Goal: Transaction & Acquisition: Purchase product/service

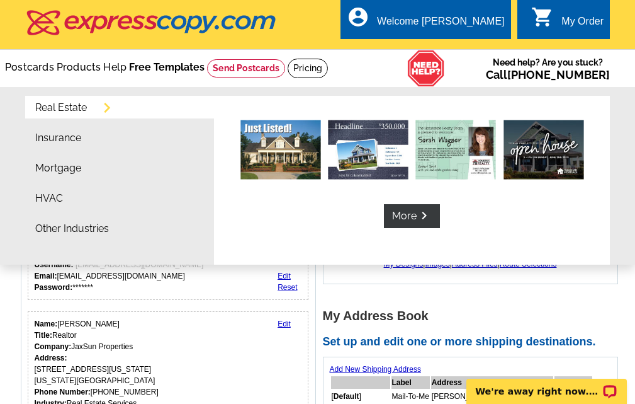
click at [205, 66] on link "Free Templates" at bounding box center [167, 67] width 76 height 12
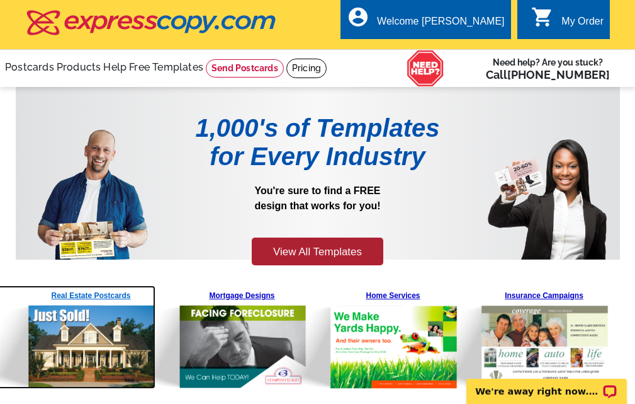
click at [104, 295] on img at bounding box center [60, 336] width 192 height 103
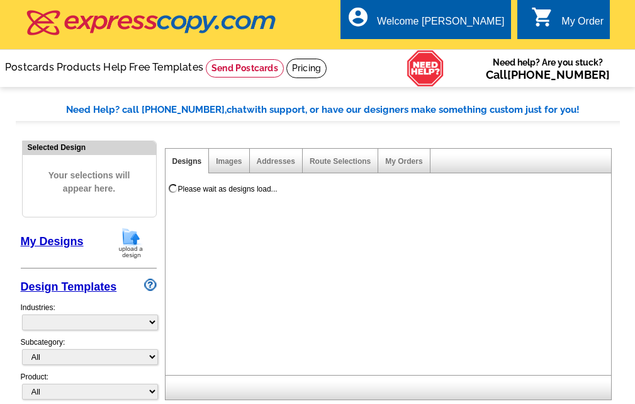
select select "785"
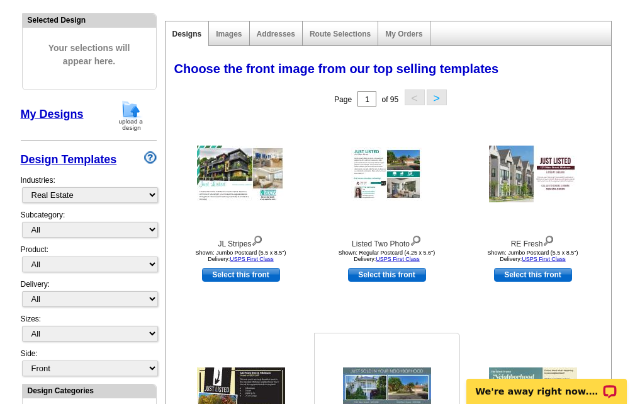
scroll to position [126, 0]
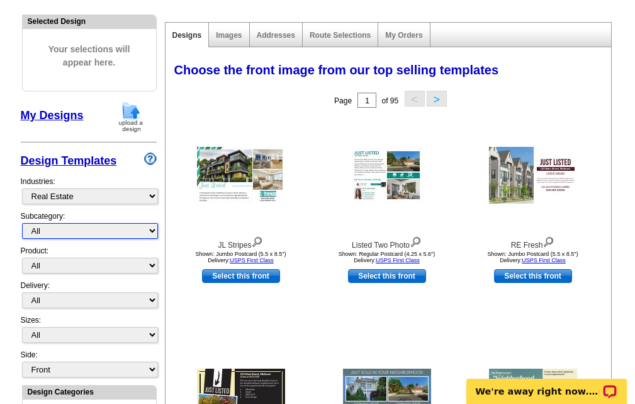
click at [153, 234] on select "All RE/MAX® Referrals Keller Williams® Berkshire Hathaway Home Services Century…" at bounding box center [90, 231] width 136 height 16
select select "789"
click at [22, 228] on select "All RE/MAX® Referrals Keller Williams® Berkshire Hathaway Home Services Century…" at bounding box center [90, 231] width 136 height 16
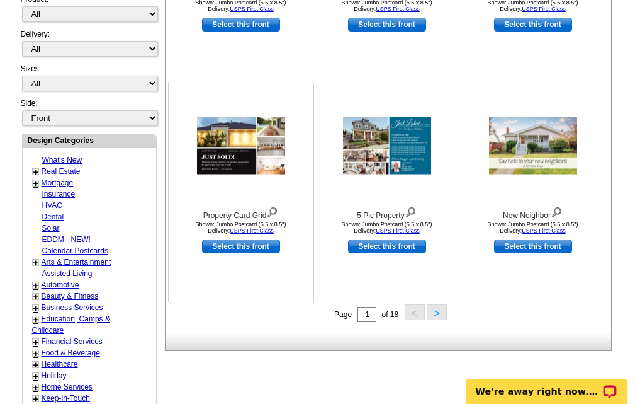
scroll to position [378, 0]
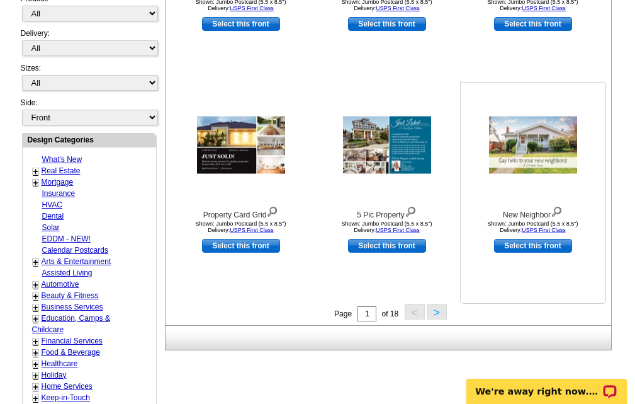
click at [551, 173] on img at bounding box center [533, 144] width 88 height 57
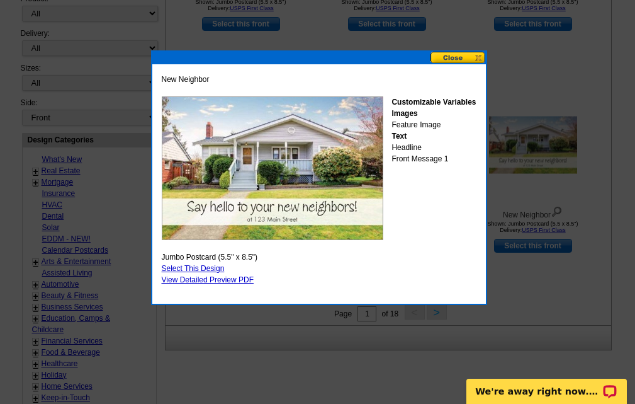
click at [476, 59] on button at bounding box center [458, 58] width 55 height 12
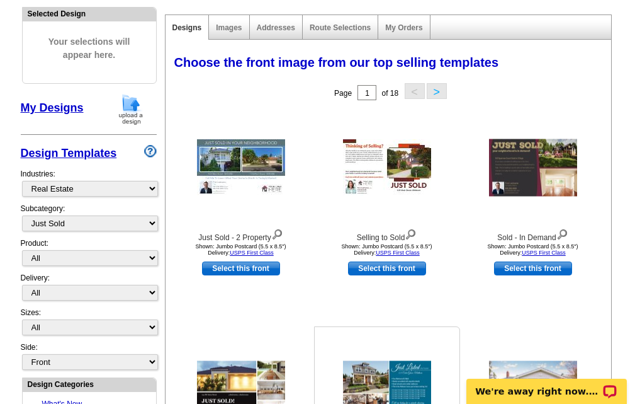
scroll to position [126, 0]
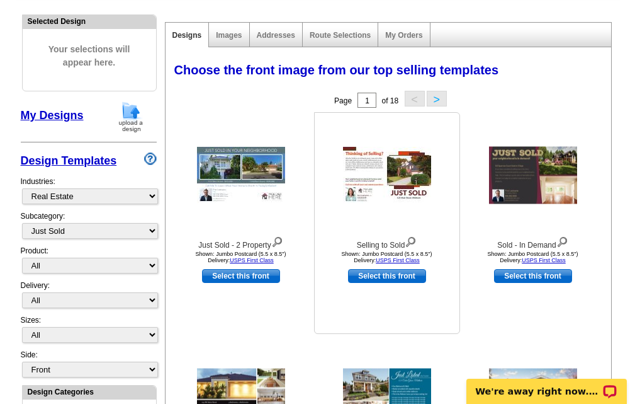
click at [366, 174] on img at bounding box center [387, 175] width 88 height 57
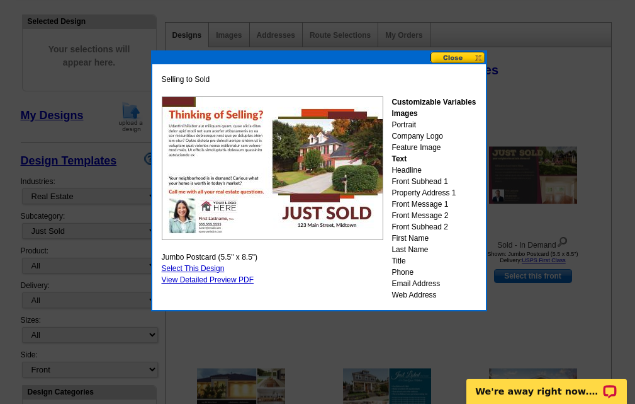
click at [230, 174] on img at bounding box center [273, 168] width 222 height 144
click at [189, 281] on link "View Detailed Preview PDF" at bounding box center [208, 279] width 93 height 9
click at [449, 60] on button at bounding box center [458, 58] width 55 height 12
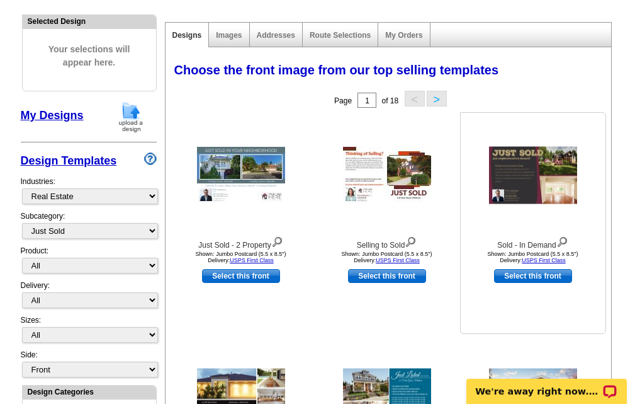
click at [514, 181] on img at bounding box center [533, 175] width 88 height 57
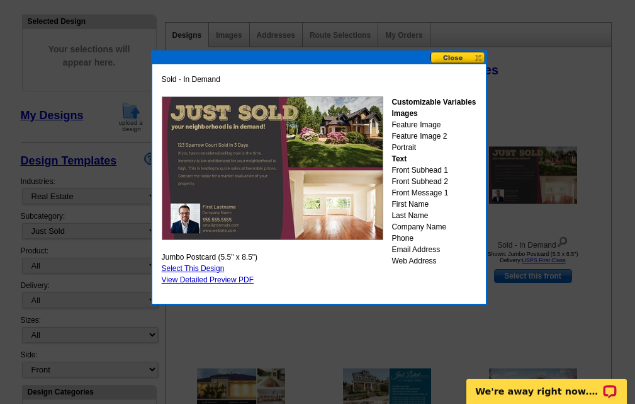
click at [450, 59] on button at bounding box center [458, 58] width 55 height 12
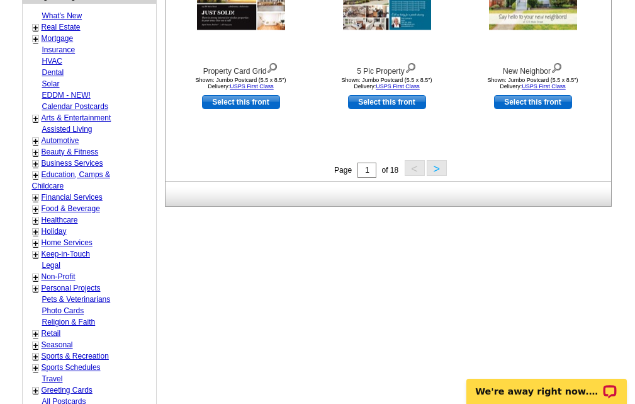
scroll to position [504, 0]
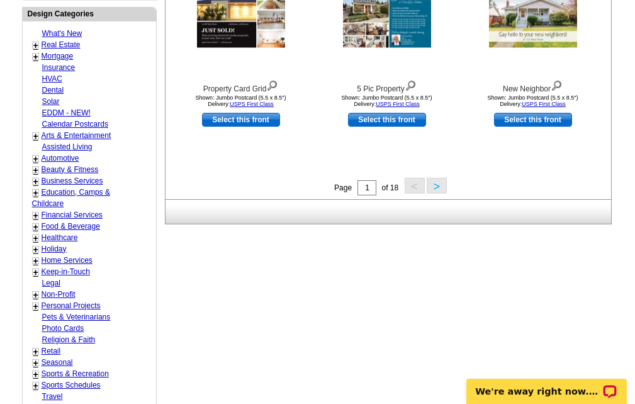
click at [439, 190] on button ">" at bounding box center [437, 186] width 20 height 16
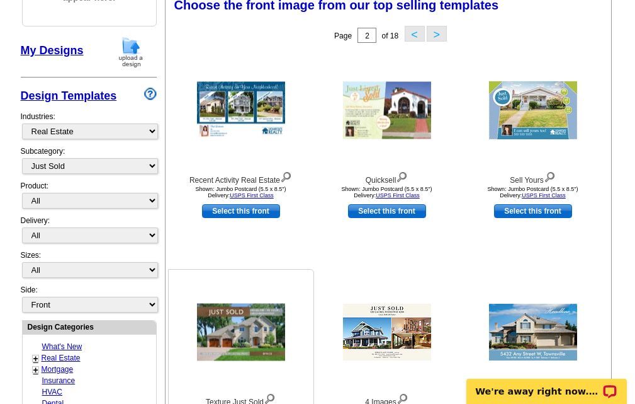
scroll to position [186, 0]
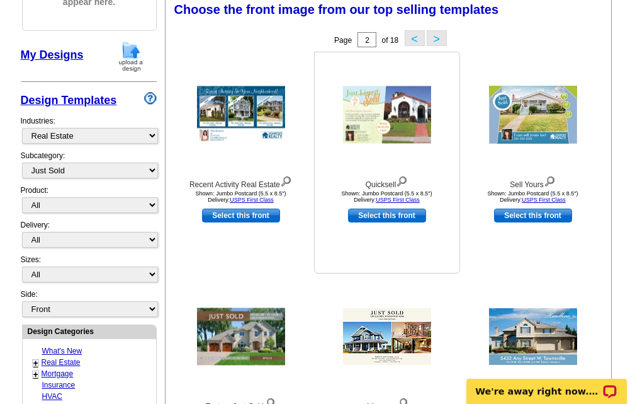
click at [363, 118] on img at bounding box center [387, 114] width 88 height 57
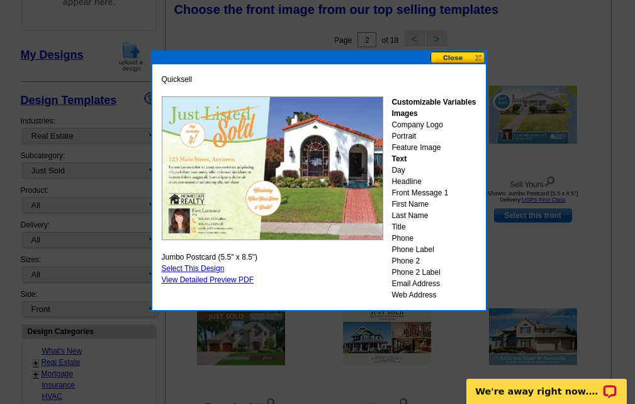
click at [217, 267] on link "Select This Design" at bounding box center [193, 268] width 63 height 9
select select "2"
select select "back"
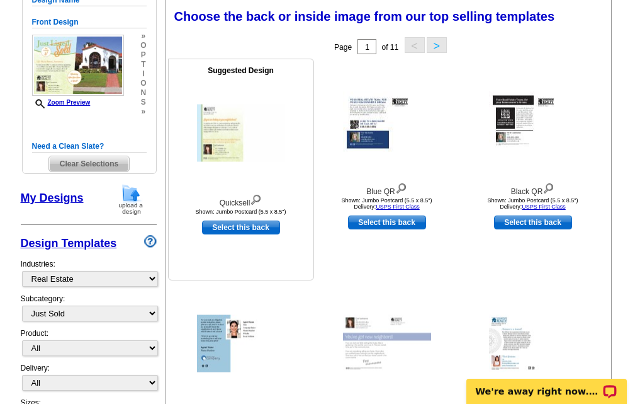
scroll to position [126, 0]
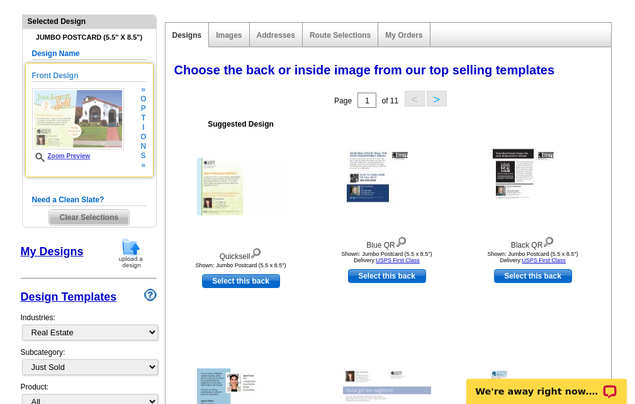
click at [66, 128] on img at bounding box center [78, 118] width 92 height 61
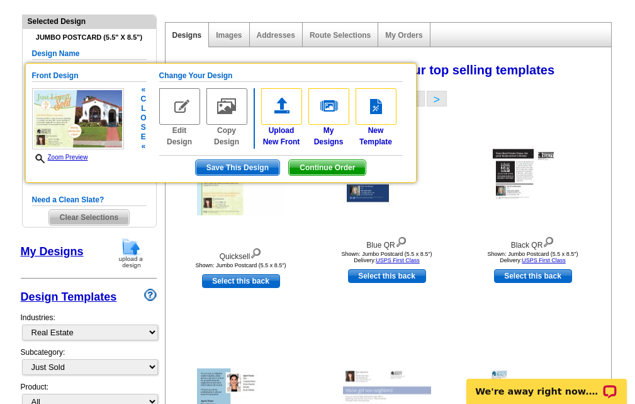
click at [177, 120] on img at bounding box center [179, 106] width 41 height 37
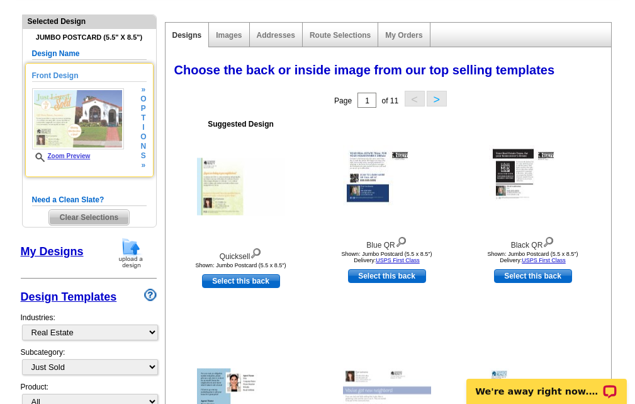
click at [84, 131] on img at bounding box center [78, 118] width 92 height 61
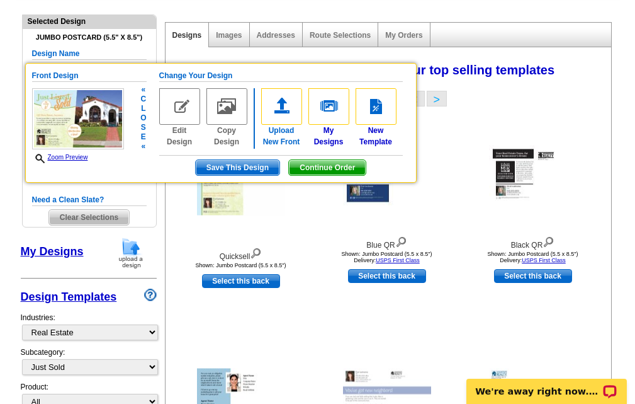
click at [281, 114] on img at bounding box center [281, 106] width 41 height 37
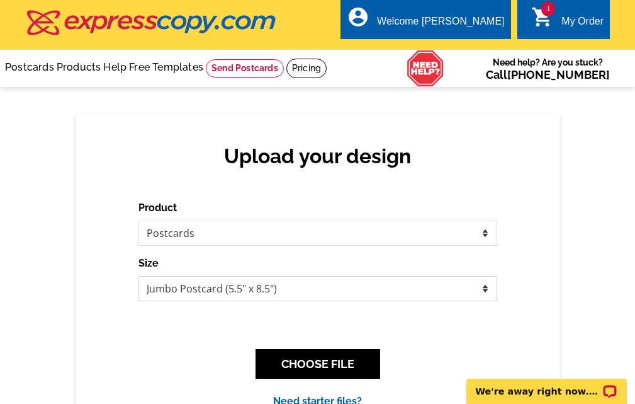
click at [483, 288] on select "Jumbo Postcard (5.5" x 8.5") Regular Postcard (4.25" x 5.6") Panoramic Postcard…" at bounding box center [318, 288] width 359 height 25
click at [531, 264] on div "Upload your design Product Please select the type of file... Postcards Business…" at bounding box center [318, 276] width 485 height 324
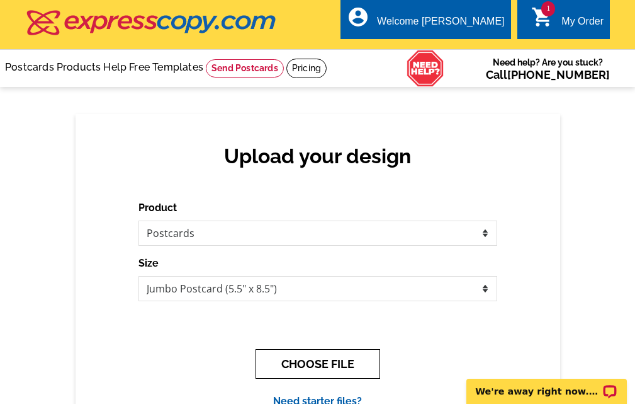
click at [316, 360] on button "CHOOSE FILE" at bounding box center [318, 364] width 125 height 30
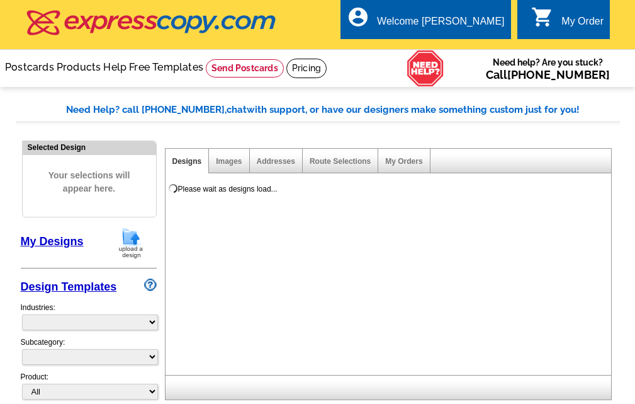
select select
select select "2"
select select "back"
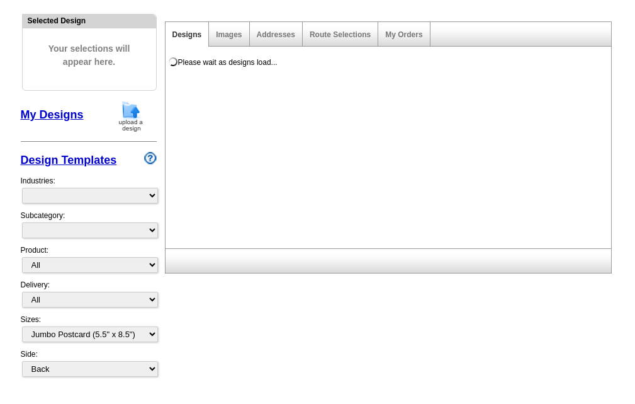
select select "785"
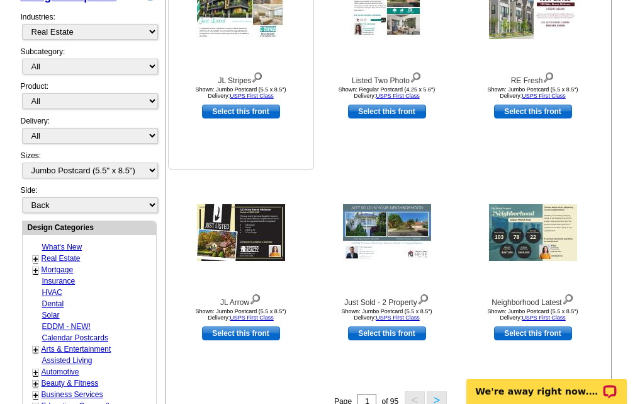
scroll to position [378, 0]
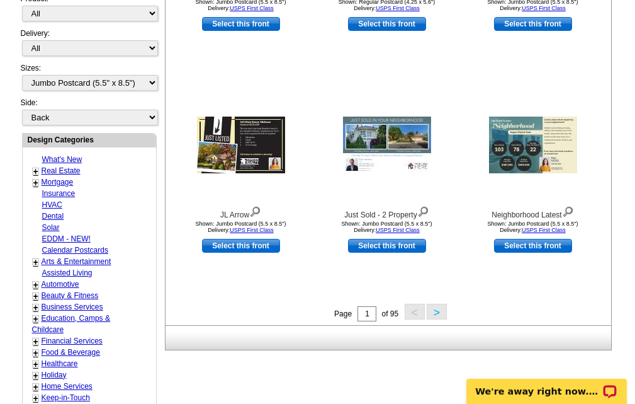
click at [433, 319] on button ">" at bounding box center [437, 311] width 20 height 16
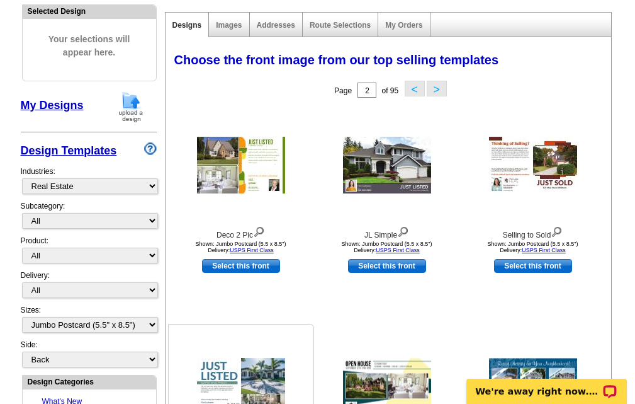
scroll to position [249, 0]
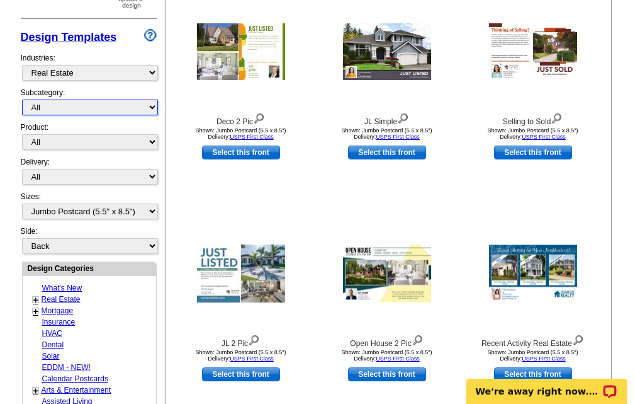
click at [153, 112] on select "All RE/MAX® Referrals Keller Williams® Berkshire Hathaway Home Services Century…" at bounding box center [90, 107] width 136 height 16
select select "789"
click at [22, 105] on select "All RE/MAX® Referrals Keller Williams® Berkshire Hathaway Home Services Century…" at bounding box center [90, 107] width 136 height 16
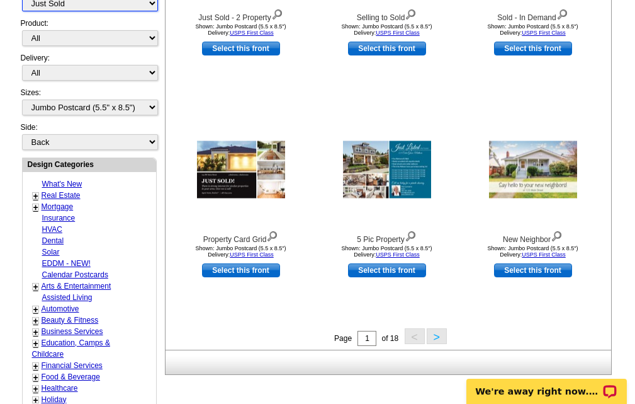
scroll to position [375, 0]
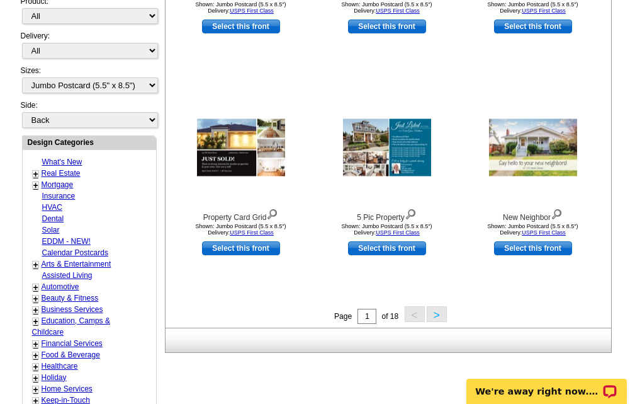
click at [436, 320] on button ">" at bounding box center [437, 314] width 20 height 16
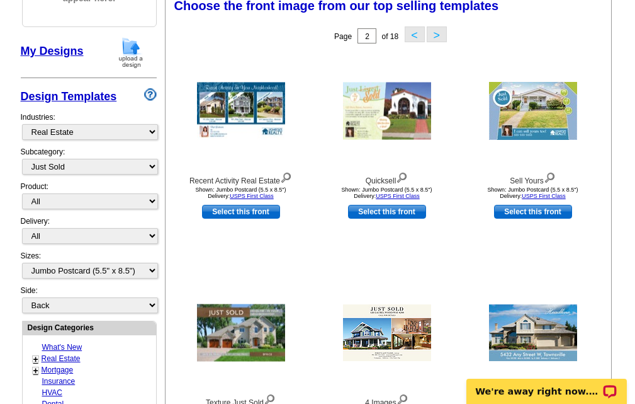
scroll to position [186, 0]
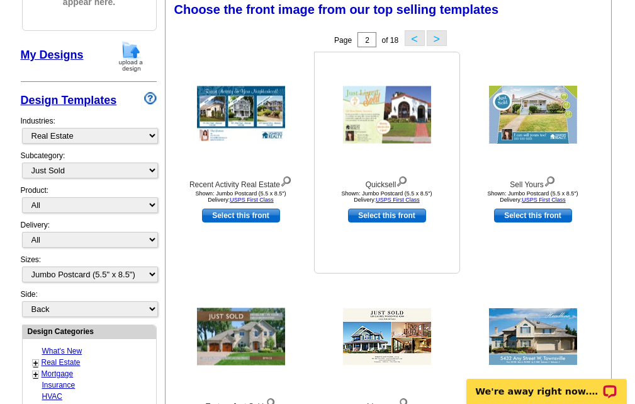
click at [400, 136] on img at bounding box center [387, 114] width 88 height 57
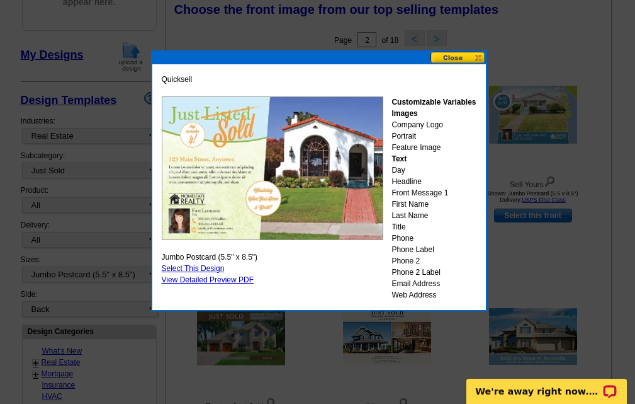
click at [186, 269] on link "Select This Design" at bounding box center [193, 268] width 63 height 9
select select "back"
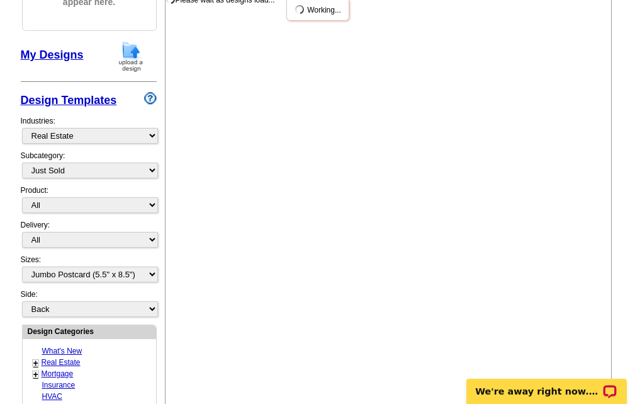
scroll to position [0, 0]
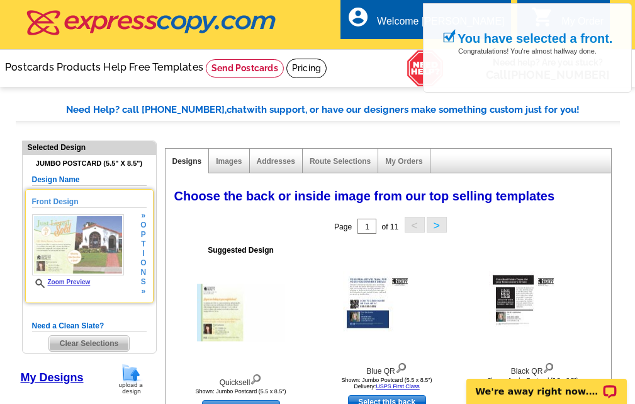
click at [88, 264] on img at bounding box center [78, 244] width 92 height 61
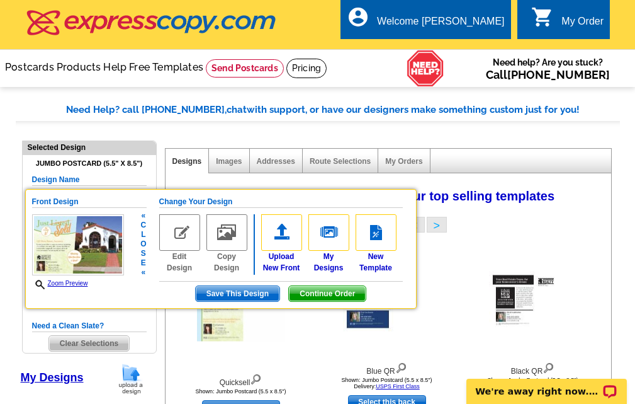
click at [217, 297] on span "Save This Design" at bounding box center [238, 293] width 84 height 15
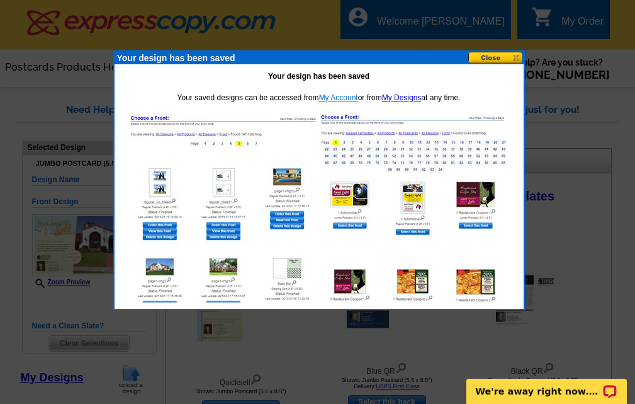
click at [333, 97] on link "My Account" at bounding box center [338, 97] width 39 height 9
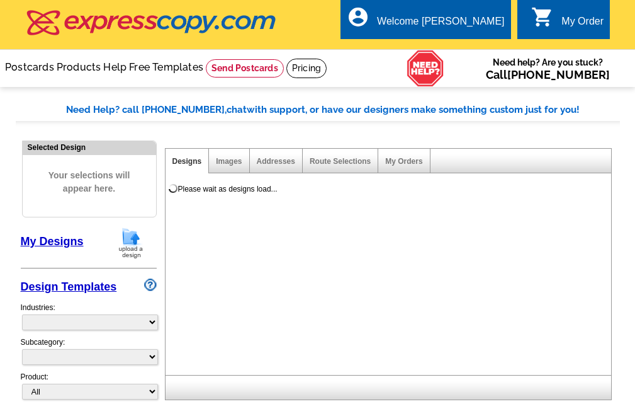
select select
select select "2"
select select "back"
select select "785"
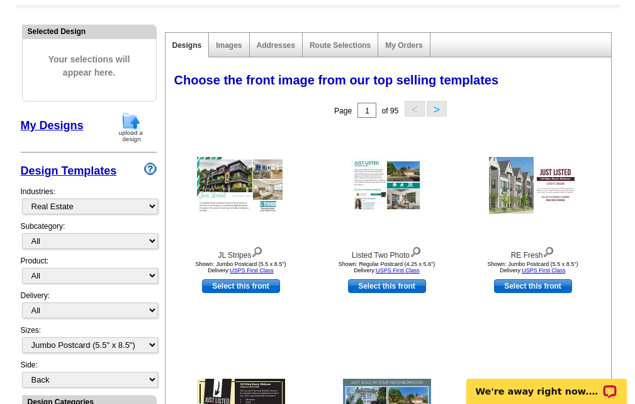
scroll to position [126, 0]
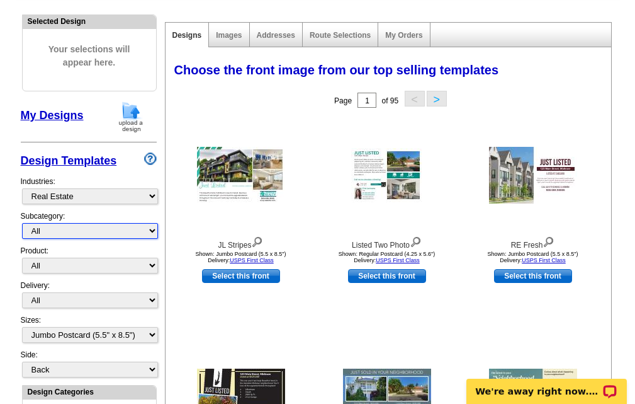
click at [152, 237] on select "All RE/MAX® Referrals Keller Williams® Berkshire Hathaway Home Services Century…" at bounding box center [90, 231] width 136 height 16
select select "789"
click at [22, 228] on select "All RE/MAX® Referrals Keller Williams® Berkshire Hathaway Home Services Century…" at bounding box center [90, 231] width 136 height 16
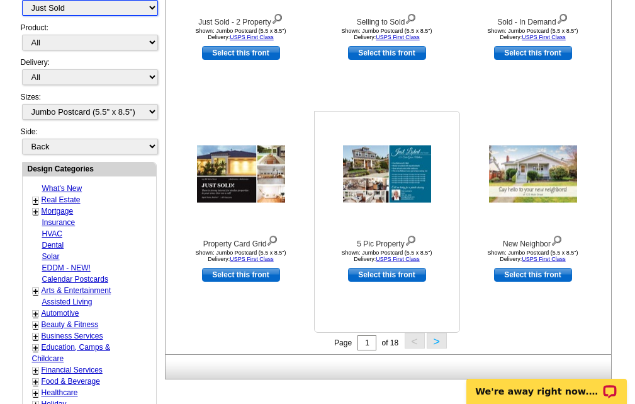
scroll to position [378, 0]
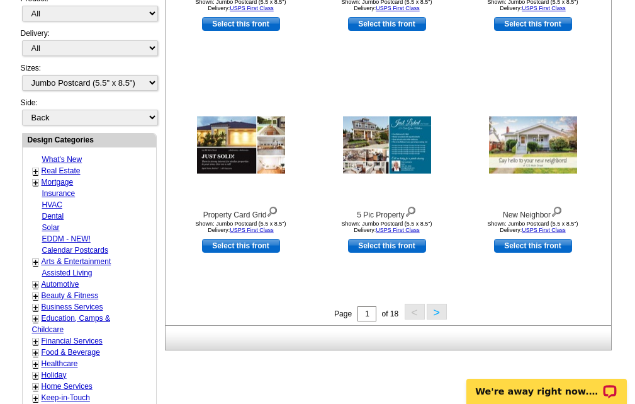
click at [438, 317] on button ">" at bounding box center [437, 311] width 20 height 16
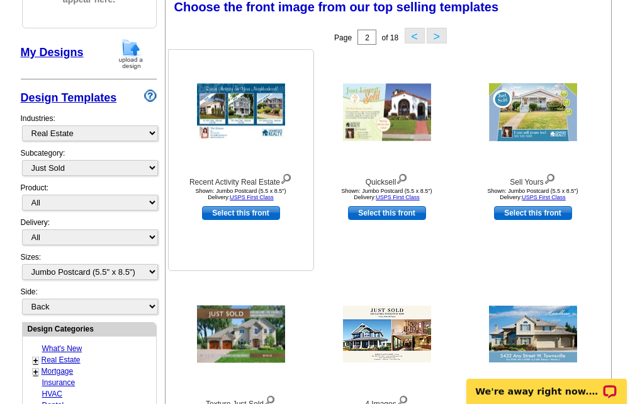
scroll to position [186, 0]
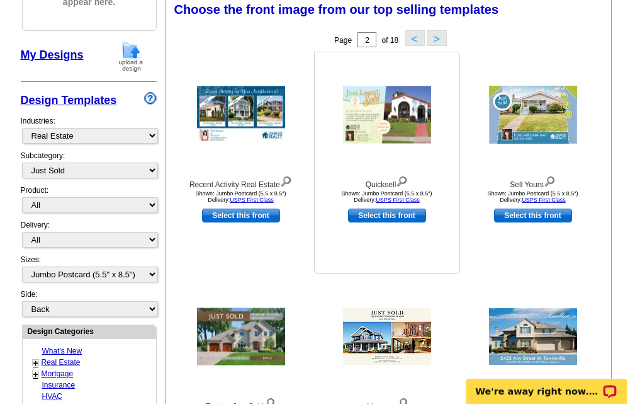
click at [371, 218] on link "Select this front" at bounding box center [387, 215] width 78 height 14
select select "back"
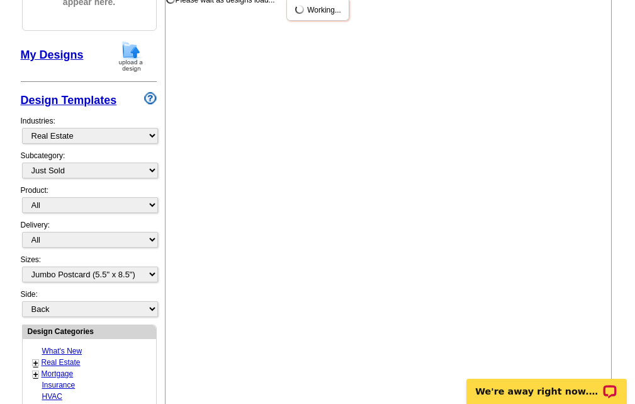
scroll to position [0, 0]
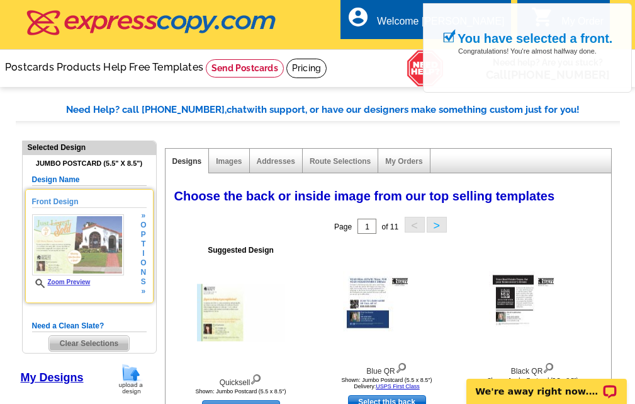
click at [142, 220] on span "»" at bounding box center [143, 215] width 6 height 9
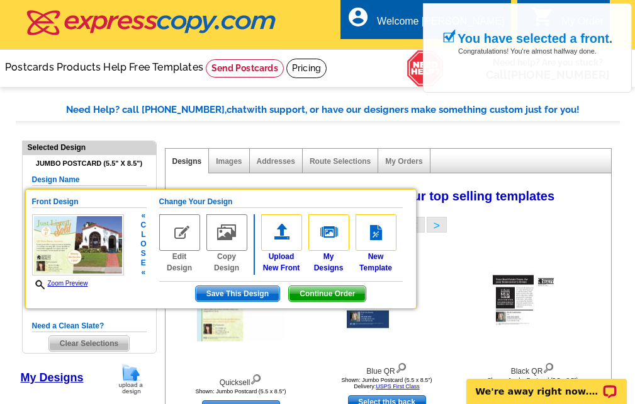
click at [174, 236] on img at bounding box center [179, 232] width 41 height 37
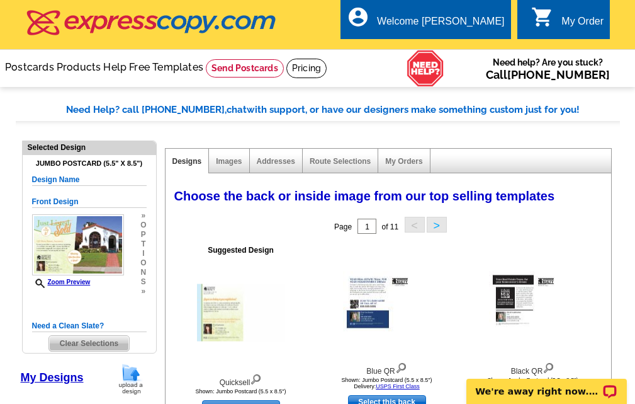
click at [540, 30] on div "0 shopping_cart My Order" at bounding box center [564, 19] width 93 height 40
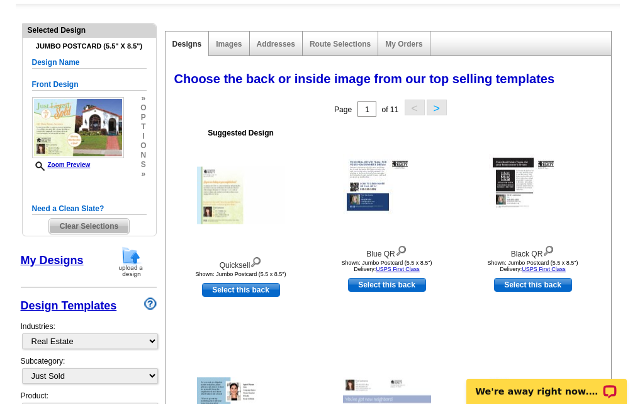
scroll to position [126, 0]
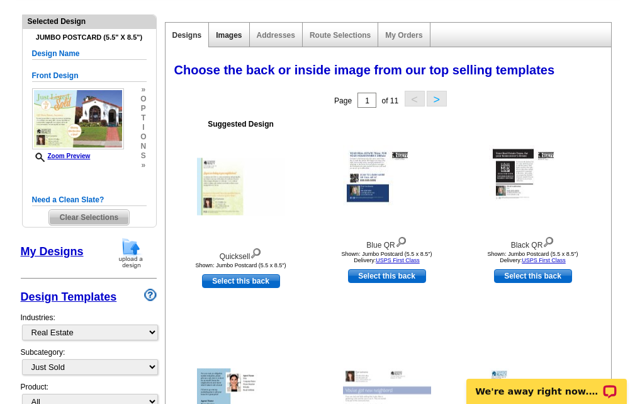
click at [229, 38] on link "Images" at bounding box center [229, 35] width 26 height 9
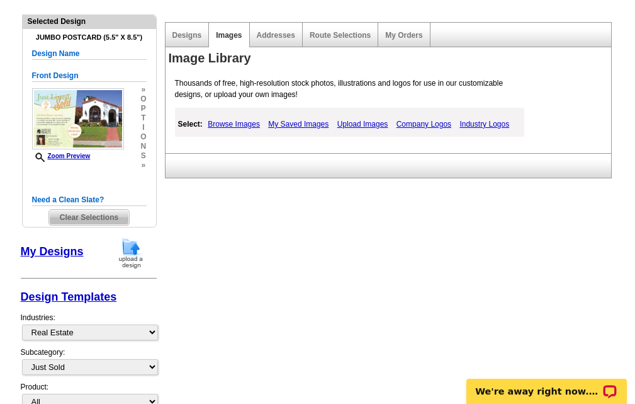
click at [75, 82] on h5 "Front Design" at bounding box center [89, 76] width 115 height 12
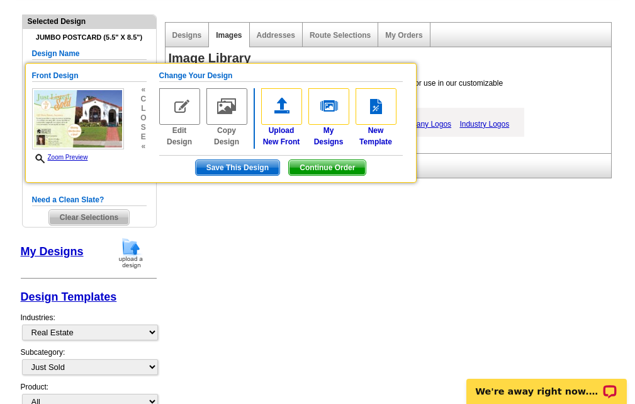
click at [229, 116] on img at bounding box center [227, 106] width 41 height 37
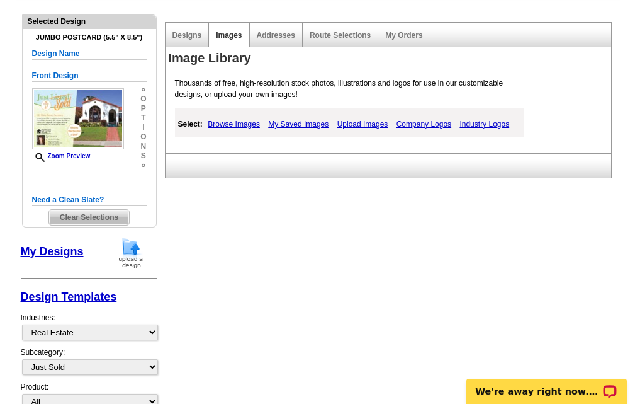
click at [118, 127] on img at bounding box center [78, 118] width 92 height 61
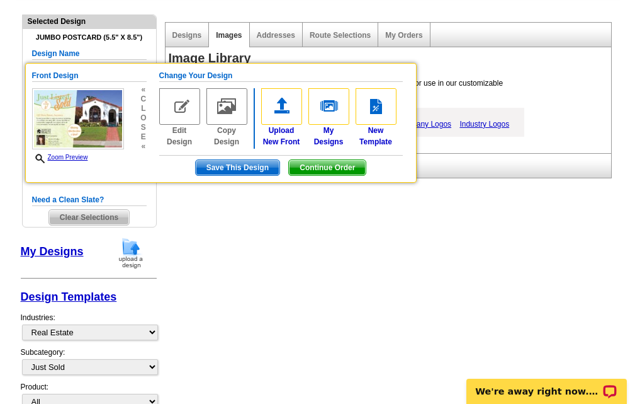
click at [142, 113] on span "l" at bounding box center [143, 108] width 6 height 9
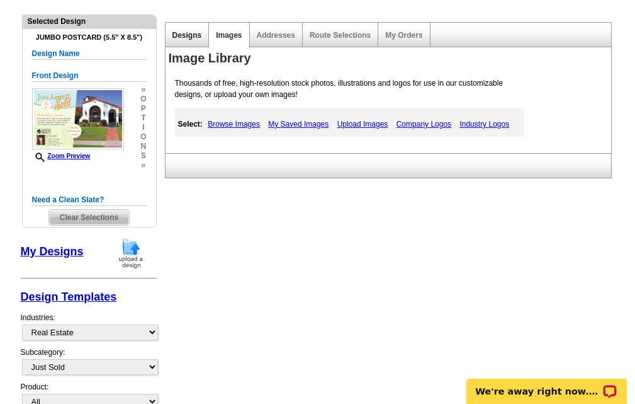
click at [183, 40] on link "Designs" at bounding box center [188, 35] width 30 height 9
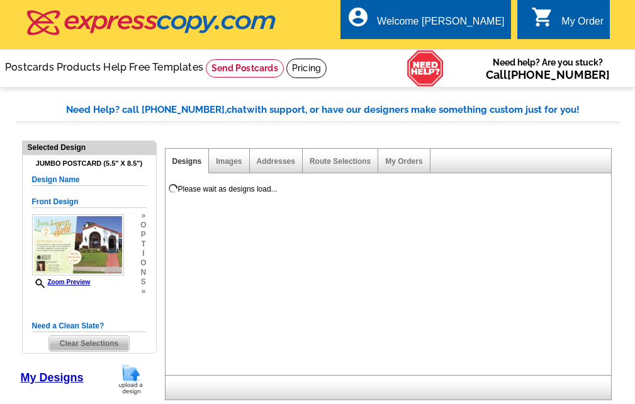
select select "1"
select select "2"
select select "back"
select select "785"
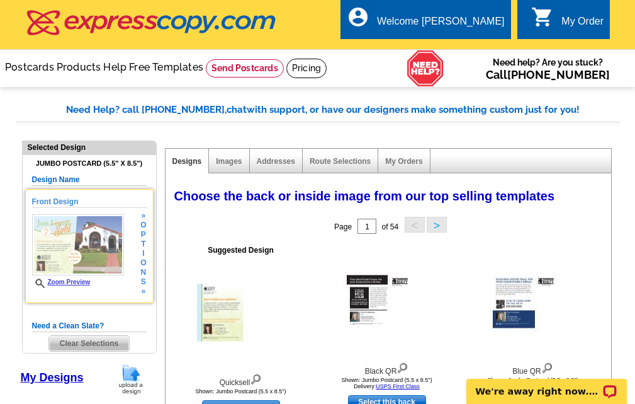
click at [53, 249] on img at bounding box center [78, 244] width 92 height 61
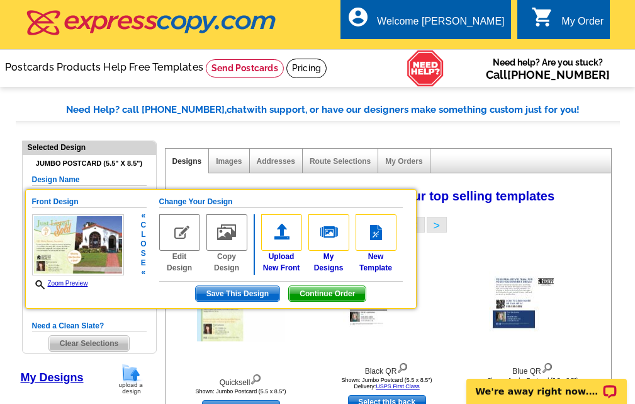
click at [184, 238] on img at bounding box center [179, 232] width 41 height 37
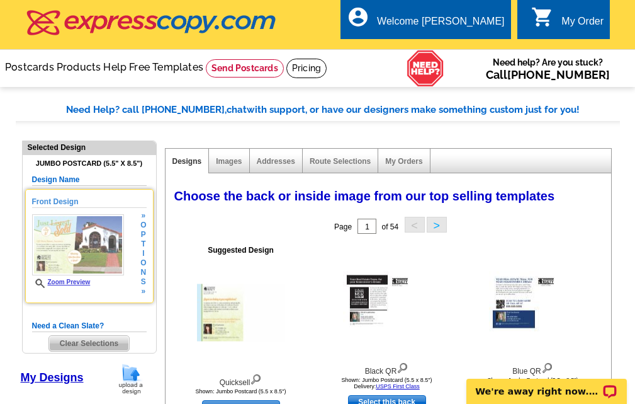
click at [145, 230] on span "o" at bounding box center [143, 224] width 6 height 9
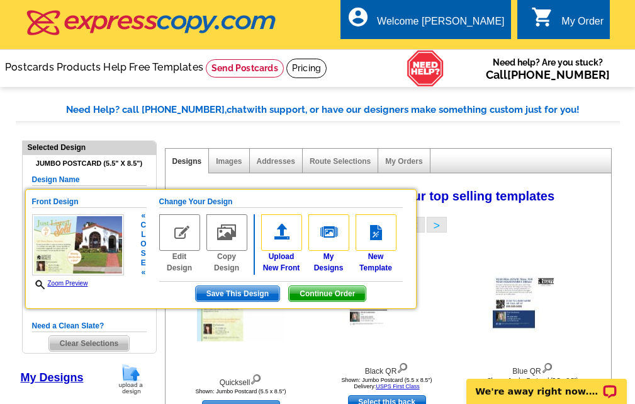
click at [176, 241] on img at bounding box center [179, 232] width 41 height 37
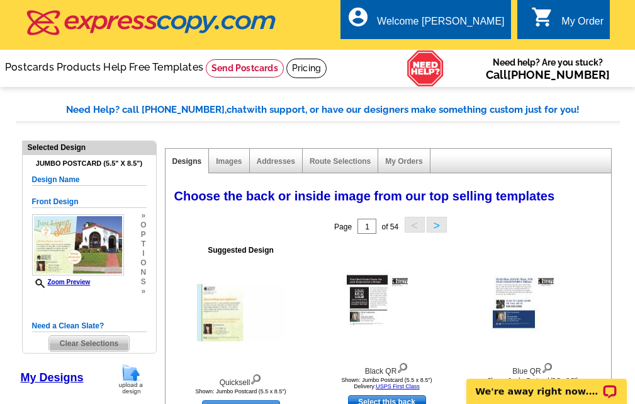
click at [60, 247] on img at bounding box center [78, 244] width 92 height 61
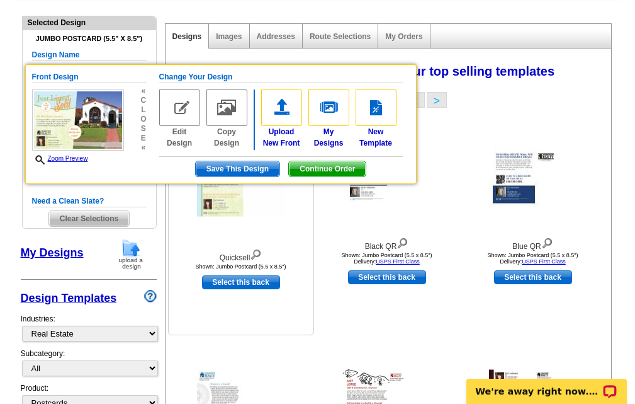
scroll to position [126, 0]
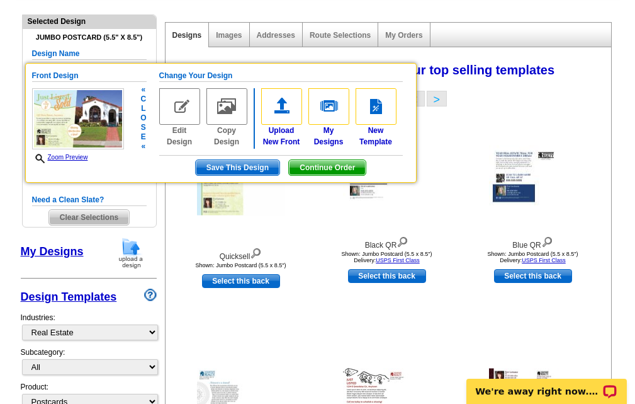
click at [319, 165] on span "Continue Order" at bounding box center [327, 167] width 77 height 15
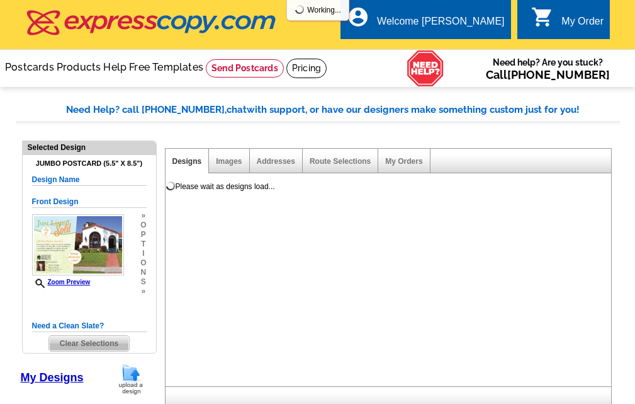
select select "1"
select select "2"
select select "back"
select select "785"
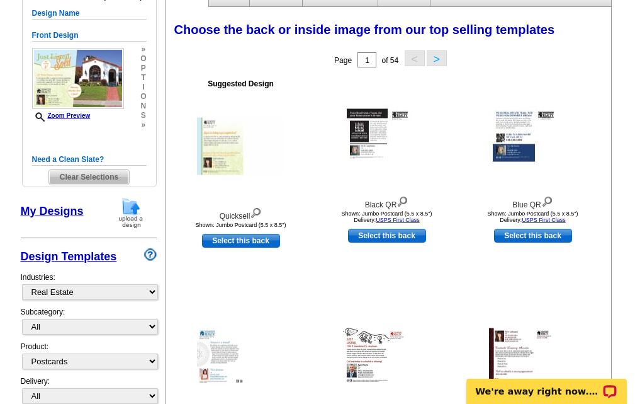
scroll to position [189, 0]
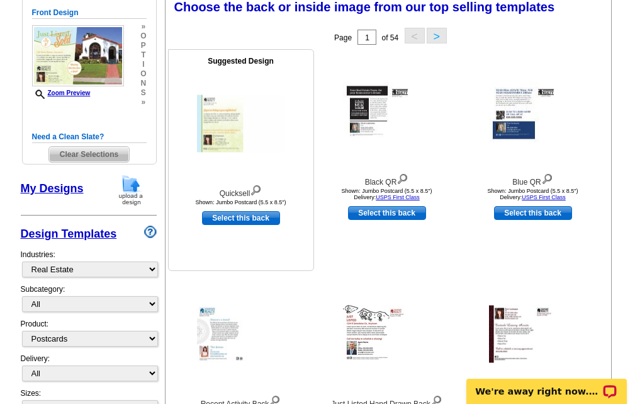
click at [216, 147] on img at bounding box center [241, 123] width 88 height 57
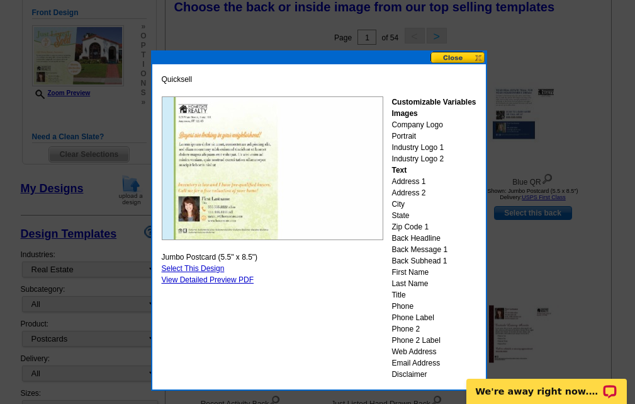
click at [461, 60] on button at bounding box center [458, 58] width 55 height 12
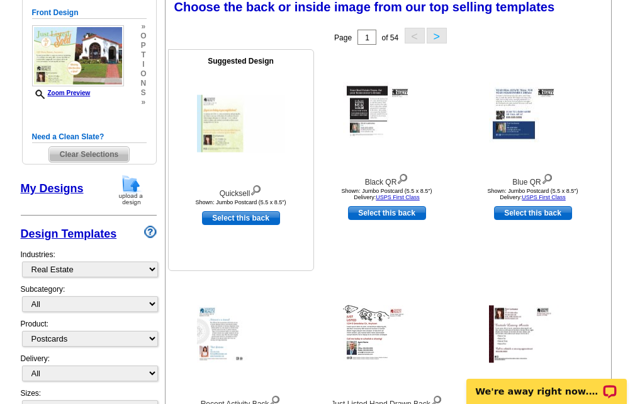
click at [244, 224] on link "Select this back" at bounding box center [241, 218] width 78 height 14
select select "front"
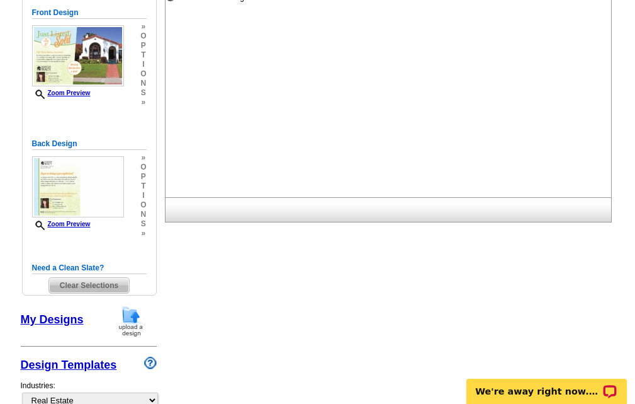
scroll to position [0, 0]
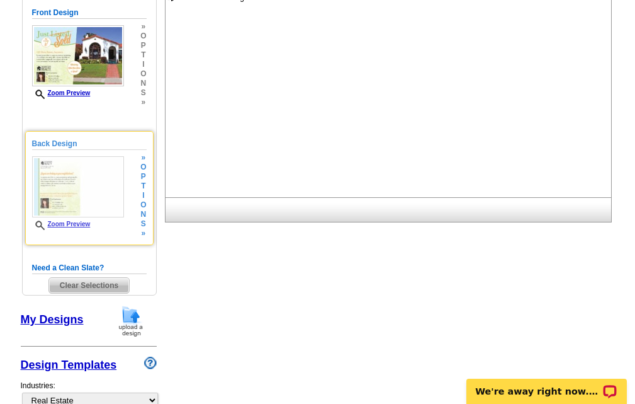
click at [64, 227] on link "Zoom Preview" at bounding box center [61, 223] width 59 height 7
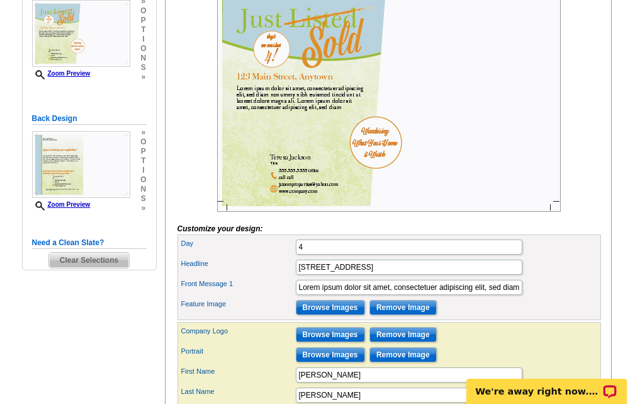
scroll to position [252, 0]
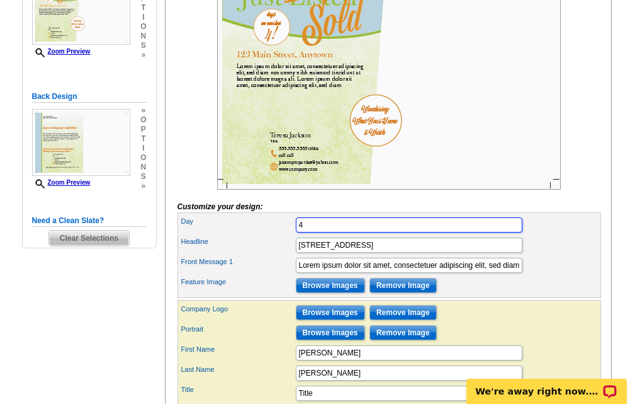
drag, startPoint x: 310, startPoint y: 252, endPoint x: 264, endPoint y: 244, distance: 46.1
click at [264, 235] on div "Day 4" at bounding box center [389, 225] width 419 height 20
type input "27"
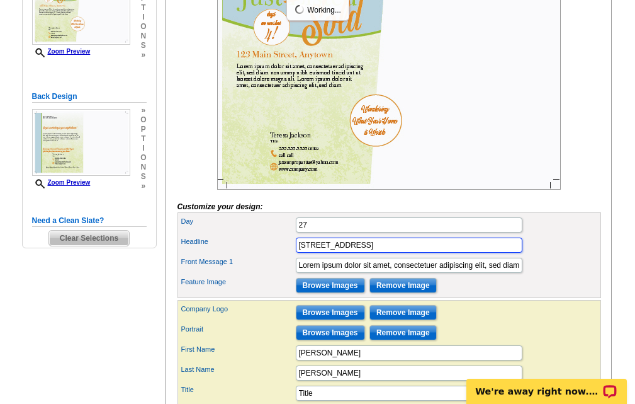
scroll to position [0, 0]
drag, startPoint x: 395, startPoint y: 274, endPoint x: 269, endPoint y: 280, distance: 126.1
click at [269, 255] on div "Headline 123 Main Street, Anytown" at bounding box center [389, 245] width 419 height 20
type input "8009 Trimbelle Terrace Parrish FLorida 34219"
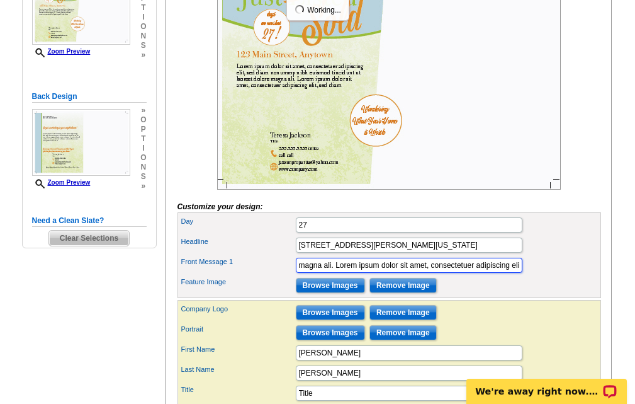
scroll to position [0, 430]
drag, startPoint x: 298, startPoint y: 294, endPoint x: 567, endPoint y: 305, distance: 269.1
click at [567, 298] on div "Day 27 Headline 8009 Trimbelle Terrace Parrish FLorida 34219 Feature Image" at bounding box center [390, 255] width 424 height 86
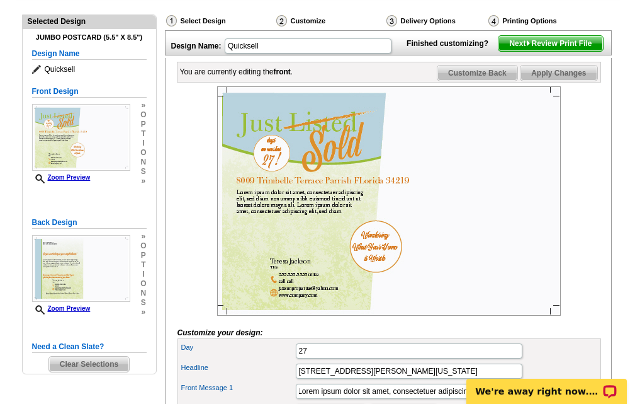
scroll to position [0, 0]
click at [269, 182] on img at bounding box center [389, 200] width 344 height 229
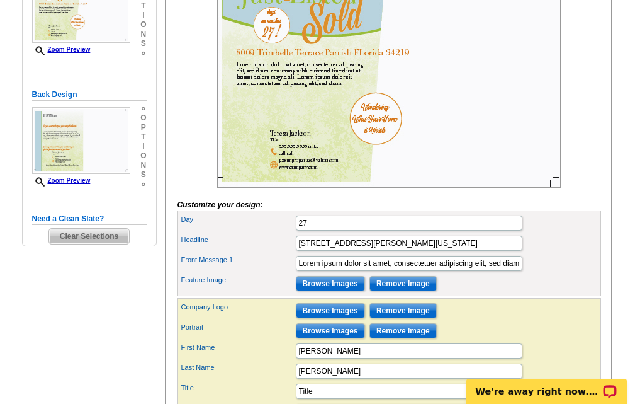
scroll to position [252, 0]
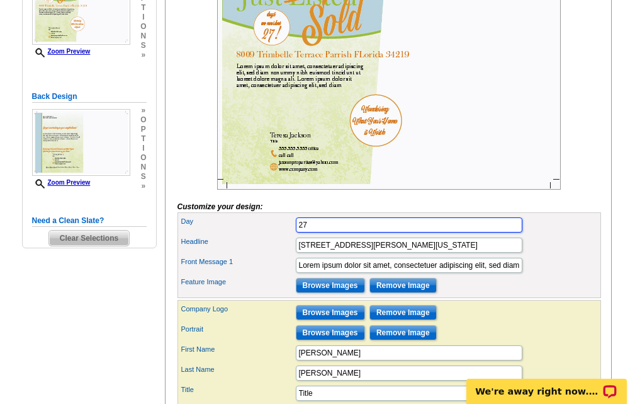
drag, startPoint x: 321, startPoint y: 252, endPoint x: 288, endPoint y: 251, distance: 33.4
click at [288, 235] on div "Day 27" at bounding box center [389, 225] width 419 height 20
type input "quick"
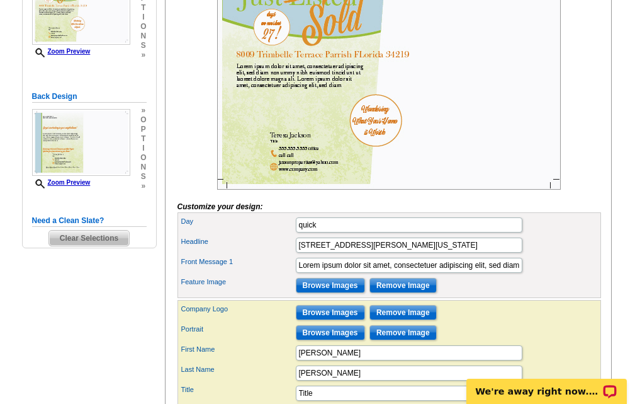
click at [278, 267] on label "Front Message 1" at bounding box center [237, 261] width 113 height 11
click at [296, 273] on input "Lorem ipsum dolor sit amet, consectetuer adipiscing elit, sed diam nonummy nibh…" at bounding box center [409, 265] width 227 height 15
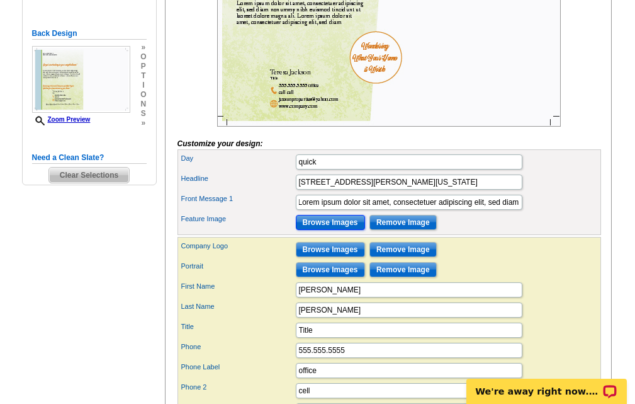
scroll to position [0, 0]
click at [329, 230] on input "Browse Images" at bounding box center [330, 222] width 69 height 15
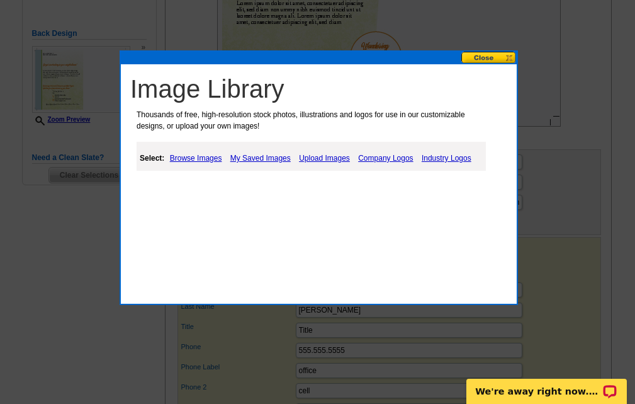
click at [480, 56] on button at bounding box center [489, 58] width 55 height 12
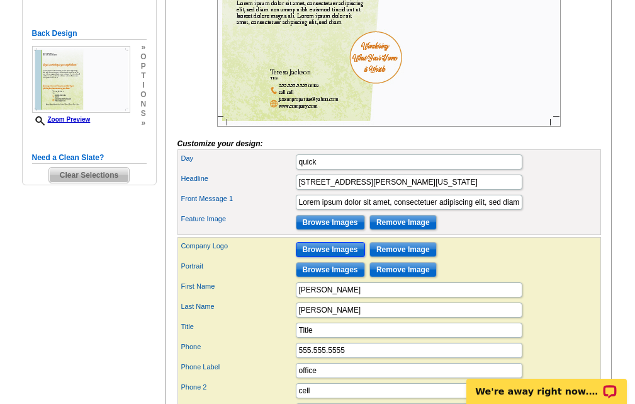
click at [328, 257] on input "Browse Images" at bounding box center [330, 249] width 69 height 15
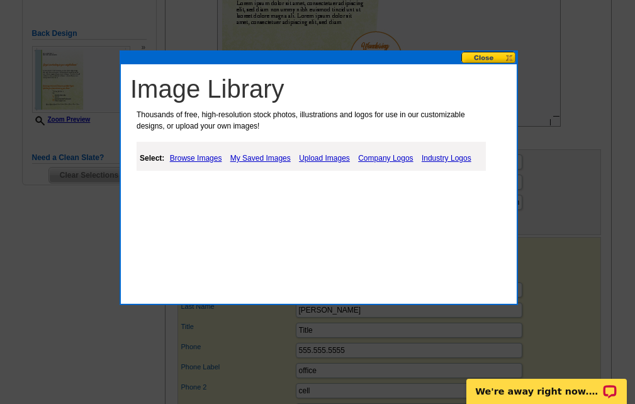
click at [258, 157] on link "My Saved Images" at bounding box center [260, 157] width 67 height 15
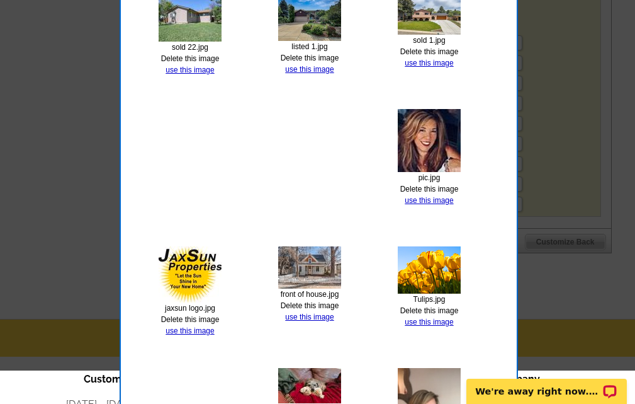
scroll to position [567, 0]
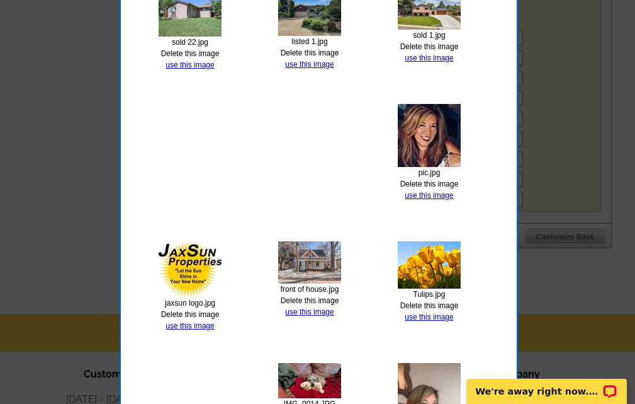
click at [190, 275] on img at bounding box center [190, 269] width 63 height 56
click at [183, 327] on link "use this image" at bounding box center [190, 325] width 48 height 9
